Goal: Contribute content: Add original content to the website for others to see

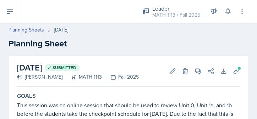
scroll to position [100, 0]
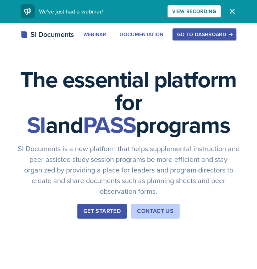
click at [197, 33] on div "Go to Dashboard" at bounding box center [204, 35] width 55 height 6
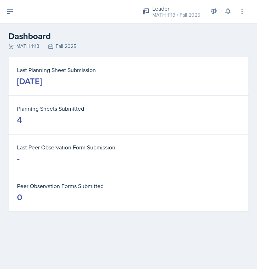
click at [15, 10] on button at bounding box center [10, 11] width 20 height 23
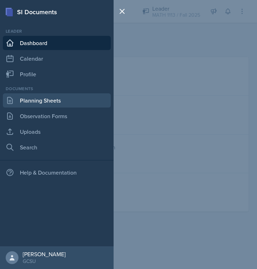
click at [49, 105] on link "Planning Sheets" at bounding box center [57, 100] width 108 height 14
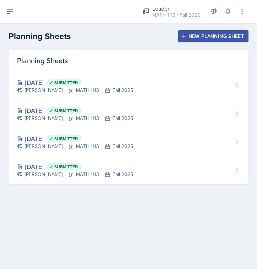
click at [17, 15] on button at bounding box center [10, 11] width 20 height 23
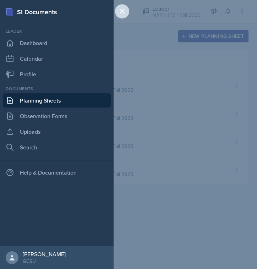
click at [122, 14] on icon at bounding box center [122, 11] width 9 height 9
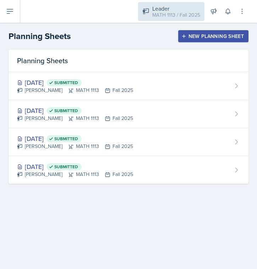
click at [186, 13] on div "MATH 1113 / Fall 2025" at bounding box center [176, 14] width 48 height 7
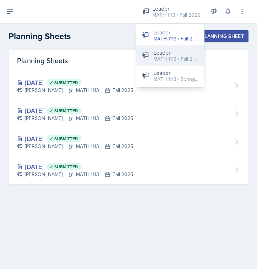
click at [172, 64] on button "Leader MATH 1113 / Fall 2024" at bounding box center [170, 55] width 68 height 20
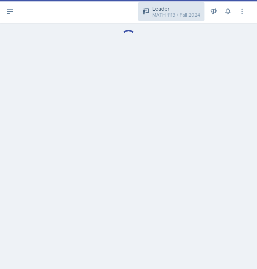
click at [190, 11] on div "MATH 1113 / Fall 2024" at bounding box center [176, 14] width 48 height 7
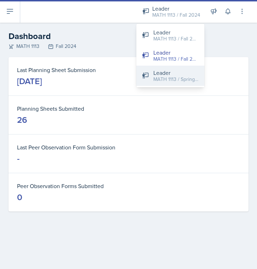
click at [174, 80] on div "MATH 1113 / Spring 2025" at bounding box center [176, 79] width 45 height 7
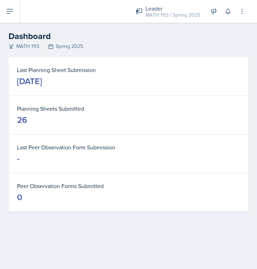
click at [16, 7] on button at bounding box center [10, 11] width 20 height 23
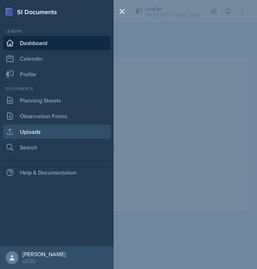
click at [39, 129] on link "Uploads" at bounding box center [57, 132] width 108 height 14
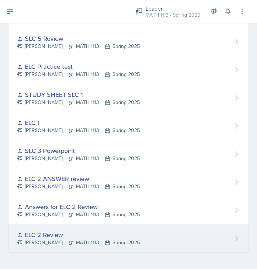
scroll to position [297, 0]
click at [80, 232] on div "ELC 2 Review" at bounding box center [78, 235] width 123 height 10
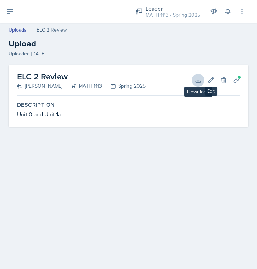
click at [202, 79] on icon at bounding box center [198, 80] width 7 height 7
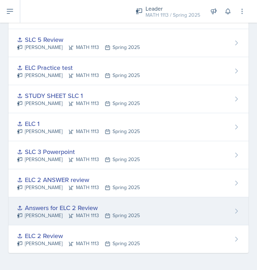
scroll to position [296, 0]
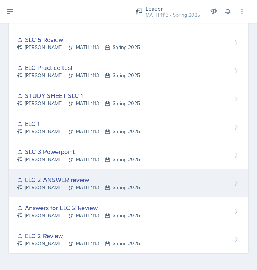
click at [90, 186] on div "[PERSON_NAME] MATH 1113 Spring 2025" at bounding box center [78, 187] width 123 height 7
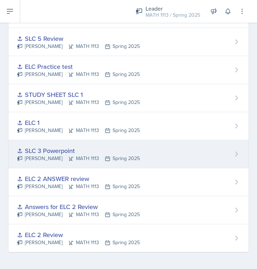
click at [61, 152] on div "SLC 3 Powerpoint" at bounding box center [78, 151] width 123 height 10
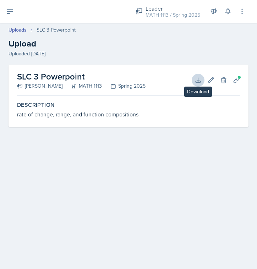
click at [196, 74] on button "Download" at bounding box center [198, 80] width 13 height 13
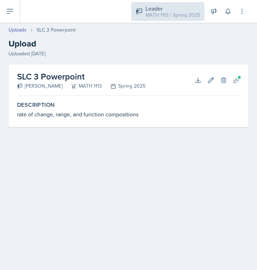
click at [172, 17] on div "MATH 1113 / Spring 2025" at bounding box center [173, 14] width 55 height 7
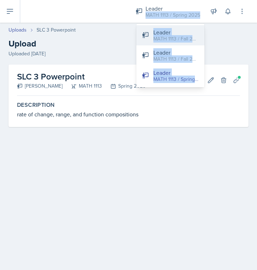
click at [175, 34] on div "Leader" at bounding box center [176, 32] width 45 height 9
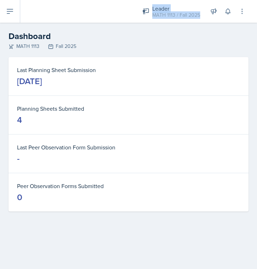
click at [12, 14] on icon at bounding box center [10, 11] width 9 height 9
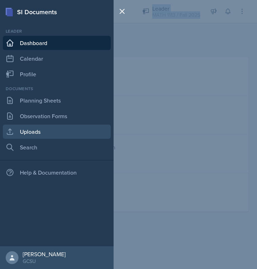
click at [41, 138] on link "Uploads" at bounding box center [57, 132] width 108 height 14
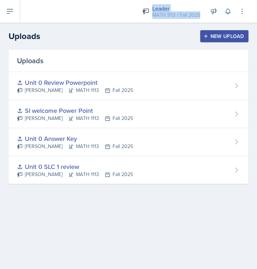
click at [238, 34] on div "New Upload" at bounding box center [224, 36] width 39 height 6
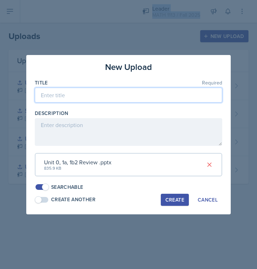
click at [117, 99] on input at bounding box center [129, 95] width 188 height 15
type input "Unit 0-1b2 Powerpoint Review"
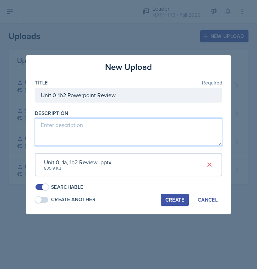
click at [93, 126] on textarea at bounding box center [129, 132] width 188 height 28
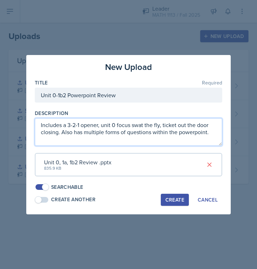
type textarea "Includes a 3-2-1 opener, unit 0 focus swat the fly, ticket out the door closing…"
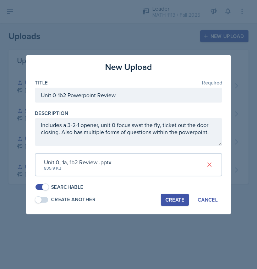
click at [175, 197] on div "Create" at bounding box center [175, 200] width 19 height 6
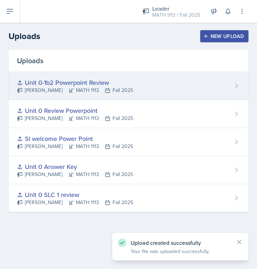
click at [160, 91] on div "Unit 0-1b2 Powerpoint Review [PERSON_NAME] MATH 1113 Fall 2025" at bounding box center [129, 86] width 240 height 28
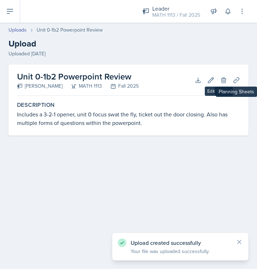
click at [242, 79] on button "Planning Sheets" at bounding box center [236, 80] width 13 height 13
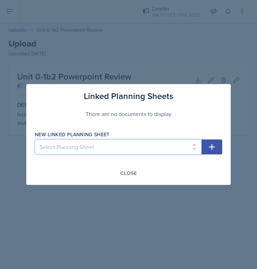
select select "32da0f90-0272-4eb7-91ec-bc3b48e9e36e"
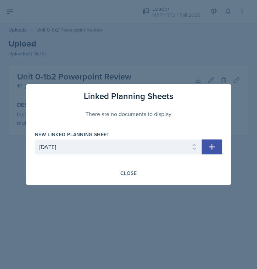
click at [210, 149] on icon "button" at bounding box center [212, 147] width 9 height 9
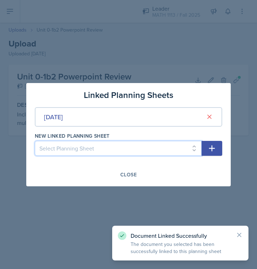
select select "6cb6156c-52e3-4ab0-bfac-3f8abf046ab4"
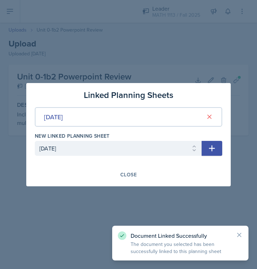
click at [220, 152] on button "button" at bounding box center [212, 148] width 21 height 15
select select
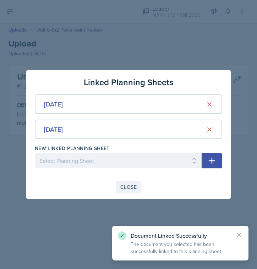
click at [136, 187] on div "Close" at bounding box center [128, 187] width 16 height 6
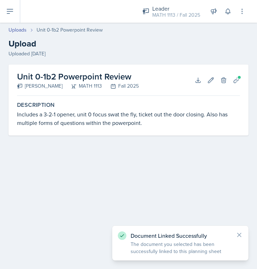
click at [189, 183] on main "Uploads Unit 0-1b2 Powerpoint Review Upload Uploaded [DATE] Unit 0-1b2 Powerpoi…" at bounding box center [128, 146] width 257 height 247
click at [242, 236] on icon at bounding box center [239, 235] width 7 height 7
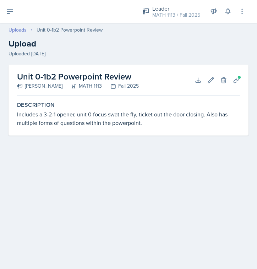
click at [12, 30] on link "Uploads" at bounding box center [18, 29] width 18 height 7
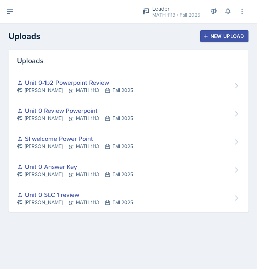
click at [6, 11] on icon at bounding box center [10, 11] width 9 height 9
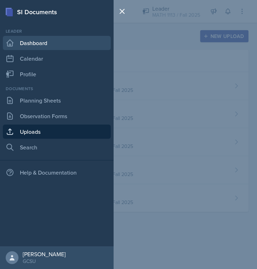
click at [15, 43] on link "Dashboard" at bounding box center [57, 43] width 108 height 14
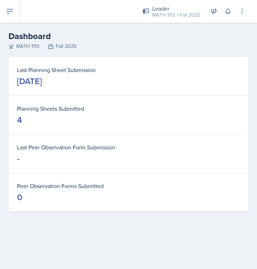
click at [13, 12] on icon at bounding box center [10, 11] width 6 height 4
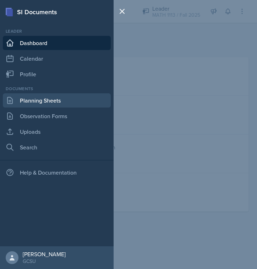
click at [26, 102] on link "Planning Sheets" at bounding box center [57, 100] width 108 height 14
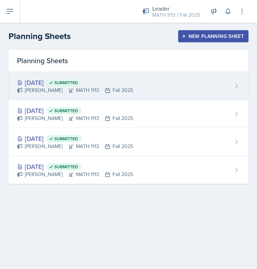
click at [173, 84] on div "[DATE] Submitted [PERSON_NAME] MATH 1113 Fall 2025" at bounding box center [129, 86] width 240 height 28
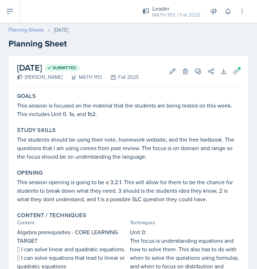
click at [16, 30] on link "Planning Sheets" at bounding box center [27, 29] width 36 height 7
